Goal: Task Accomplishment & Management: Manage account settings

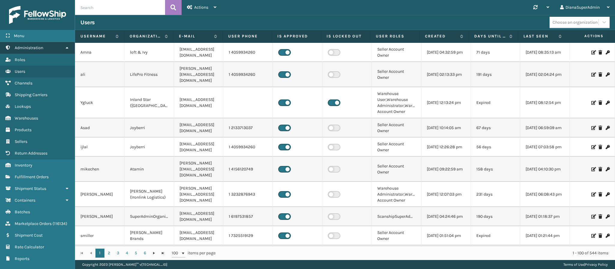
click at [67, 46] on icon at bounding box center [67, 48] width 5 height 4
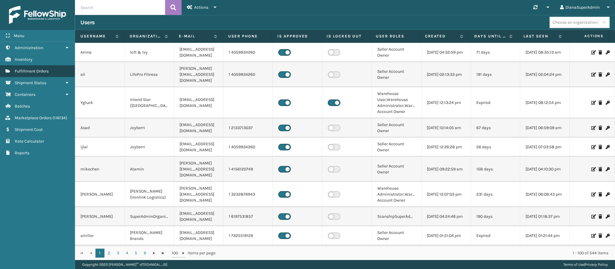
click at [52, 68] on link "Fulfillment Orders" at bounding box center [37, 71] width 75 height 12
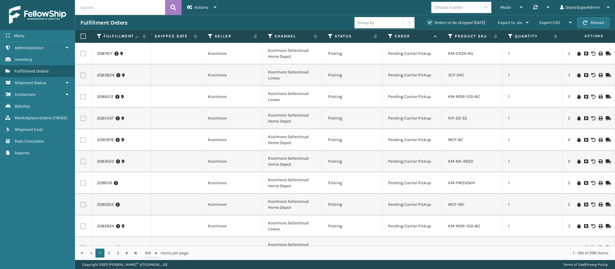
scroll to position [0, 79]
click at [429, 23] on label "Orders to be shipped [DATE]" at bounding box center [456, 22] width 58 height 5
click at [427, 23] on input "Orders to be shipped [DATE]" at bounding box center [427, 21] width 0 height 4
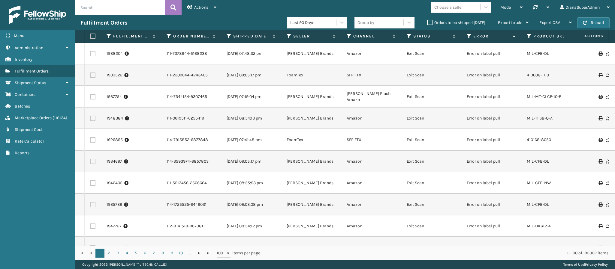
click at [405, 6] on div "Mode Regular Mode Picking Mode Labeling Mode Palletizing Mode Exit Scan Mode Ch…" at bounding box center [418, 7] width 393 height 15
click at [495, 261] on div "Copyright 2023 [PERSON_NAME]™ v [TECHNICAL_ID] Terms of Use | Privacy Policy" at bounding box center [345, 264] width 540 height 9
click at [410, 10] on div "Mode Regular Mode Picking Mode Labeling Mode Palletizing Mode Exit Scan Mode Ch…" at bounding box center [418, 7] width 393 height 15
click at [522, 79] on td "413008-1110" at bounding box center [551, 76] width 60 height 22
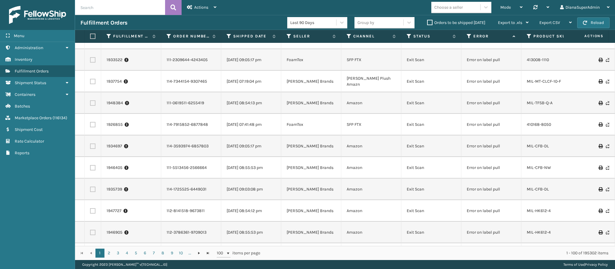
scroll to position [0, 0]
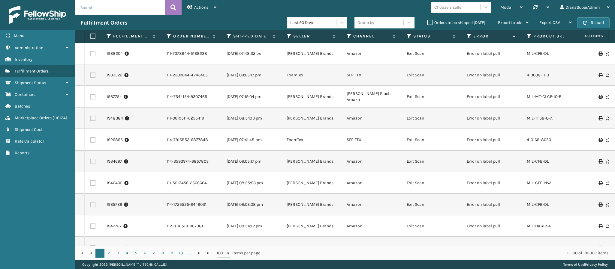
click at [242, 77] on td "[DATE] 09:05:17 pm" at bounding box center [251, 76] width 60 height 22
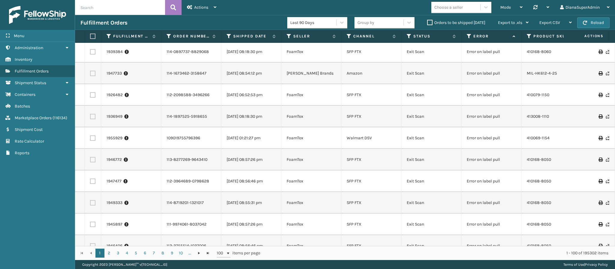
scroll to position [481, 0]
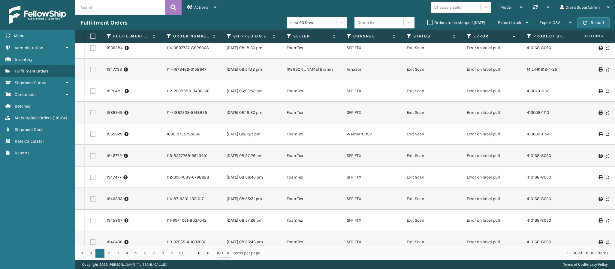
click at [429, 21] on label "Orders to be shipped [DATE]" at bounding box center [456, 22] width 58 height 5
click at [427, 21] on input "Orders to be shipped [DATE]" at bounding box center [427, 21] width 0 height 4
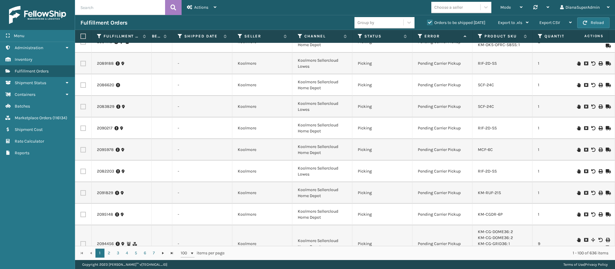
scroll to position [0, 0]
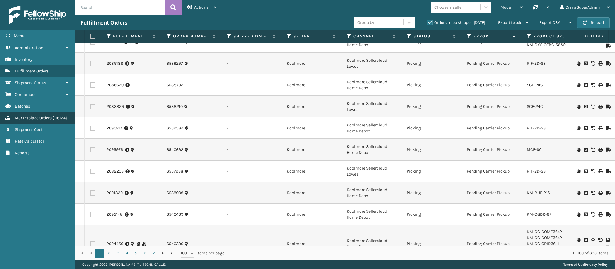
click at [39, 117] on span "Marketplace Orders" at bounding box center [33, 118] width 37 height 5
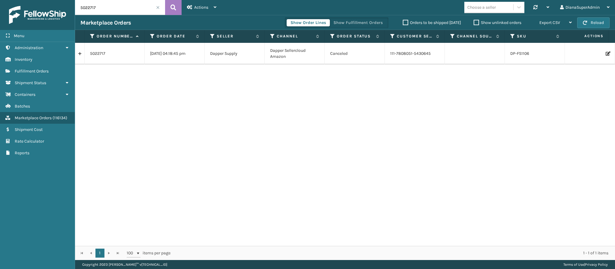
click at [158, 6] on span at bounding box center [158, 8] width 4 height 4
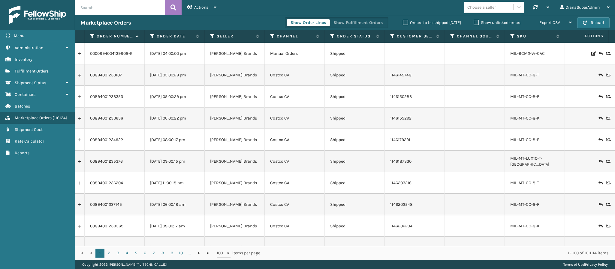
drag, startPoint x: 412, startPoint y: 5, endPoint x: 369, endPoint y: 8, distance: 42.5
click at [369, 8] on div "Choose a seller Synchronise all channels DianaSuperAdmin Log Out" at bounding box center [418, 7] width 393 height 15
click at [47, 71] on span "Fulfillment Orders" at bounding box center [32, 71] width 34 height 5
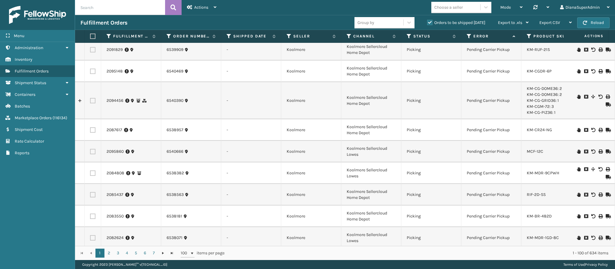
scroll to position [199, 0]
click at [477, 261] on div "Copyright 2023 [PERSON_NAME]™ v [TECHNICAL_ID] Terms of Use | Privacy Policy" at bounding box center [345, 264] width 540 height 9
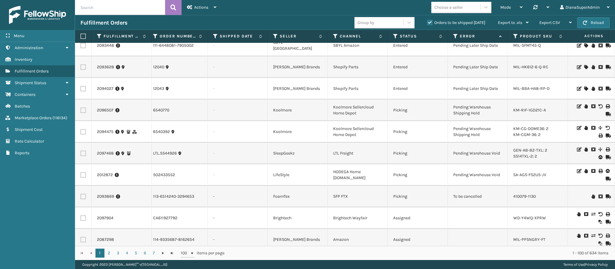
scroll to position [0, 14]
drag, startPoint x: 484, startPoint y: 195, endPoint x: 421, endPoint y: 205, distance: 64.3
drag, startPoint x: 107, startPoint y: 194, endPoint x: 102, endPoint y: 195, distance: 5.2
click at [102, 195] on link "2093869" at bounding box center [105, 197] width 17 height 6
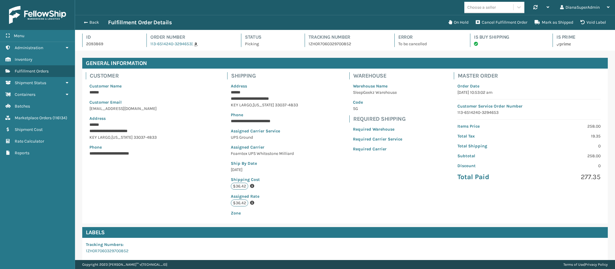
scroll to position [14, 540]
drag, startPoint x: 294, startPoint y: 103, endPoint x: 230, endPoint y: 86, distance: 66.2
click at [230, 86] on div "**********" at bounding box center [264, 150] width 74 height 141
drag, startPoint x: 261, startPoint y: 137, endPoint x: 229, endPoint y: 137, distance: 32.4
click at [229, 137] on div "**********" at bounding box center [264, 150] width 74 height 141
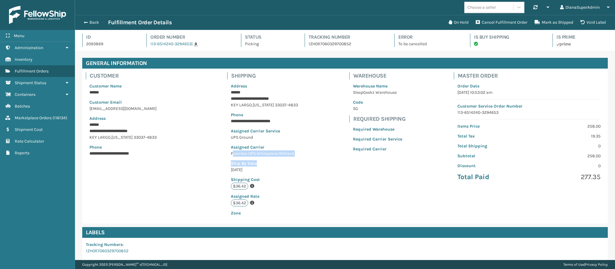
drag, startPoint x: 299, startPoint y: 157, endPoint x: 232, endPoint y: 152, distance: 67.1
click at [232, 152] on div "**********" at bounding box center [265, 146] width 82 height 155
click at [232, 152] on p "Foamtex UPS Whitestone Milliard" at bounding box center [264, 154] width 67 height 6
drag, startPoint x: 300, startPoint y: 152, endPoint x: 231, endPoint y: 156, distance: 68.5
click at [231, 156] on div "**********" at bounding box center [265, 146] width 82 height 155
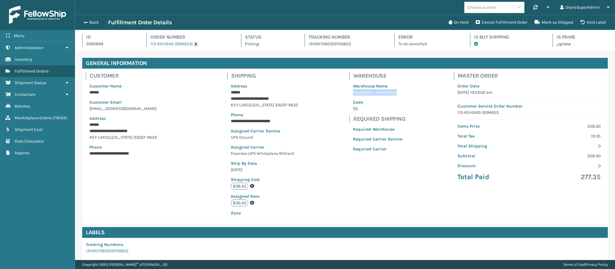
drag, startPoint x: 398, startPoint y: 92, endPoint x: 342, endPoint y: 92, distance: 56.1
click at [346, 92] on div "Warehouse Warehouse Name SleepGeekz Warehouse Code SG Required Shipping Require…" at bounding box center [378, 118] width 64 height 98
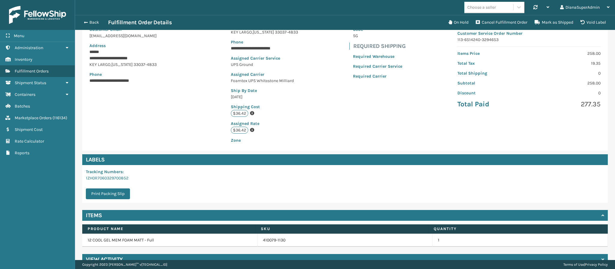
scroll to position [0, 0]
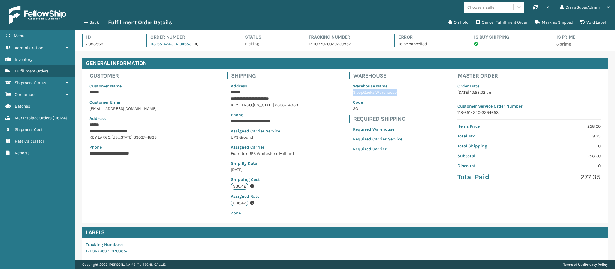
click at [382, 90] on p "SleepGeekz Warehouse" at bounding box center [377, 92] width 49 height 6
drag, startPoint x: 349, startPoint y: 91, endPoint x: 395, endPoint y: 95, distance: 46.1
click at [395, 95] on p "SleepGeekz Warehouse" at bounding box center [377, 92] width 49 height 6
click at [382, 93] on p "SleepGeekz Warehouse" at bounding box center [377, 92] width 49 height 6
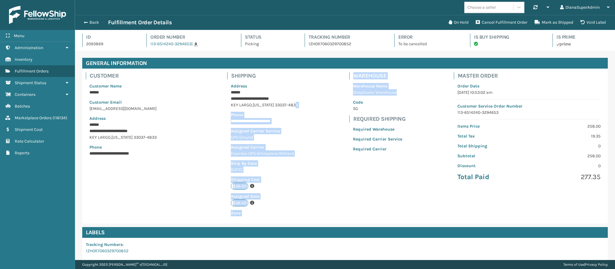
drag, startPoint x: 400, startPoint y: 95, endPoint x: 282, endPoint y: 105, distance: 118.4
click at [282, 105] on div "**********" at bounding box center [344, 146] width 525 height 155
click at [84, 23] on span "button" at bounding box center [85, 22] width 4 height 4
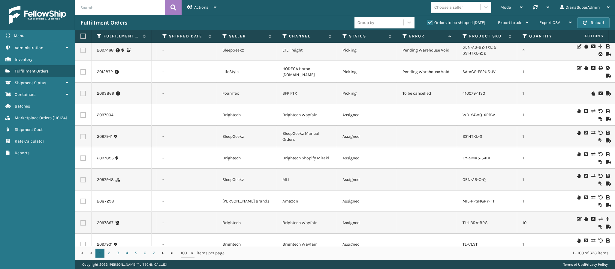
scroll to position [952, 64]
click at [108, 115] on link "2097904" at bounding box center [105, 115] width 17 height 6
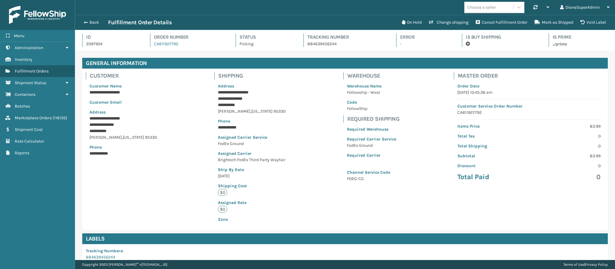
scroll to position [14, 540]
click at [22, 69] on span "Fulfillment Orders" at bounding box center [32, 71] width 34 height 5
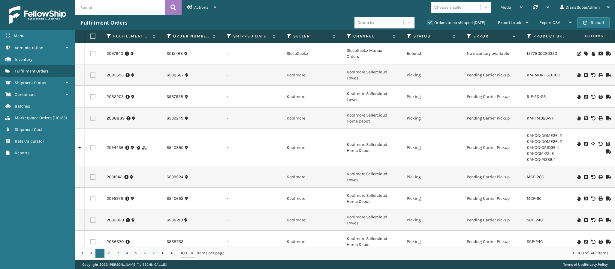
drag, startPoint x: 377, startPoint y: 53, endPoint x: 346, endPoint y: 50, distance: 31.0
drag, startPoint x: 346, startPoint y: 50, endPoint x: 509, endPoint y: 71, distance: 164.6
click at [509, 71] on td "Pending Carrier Pickup" at bounding box center [491, 76] width 60 height 22
